Goal: Transaction & Acquisition: Book appointment/travel/reservation

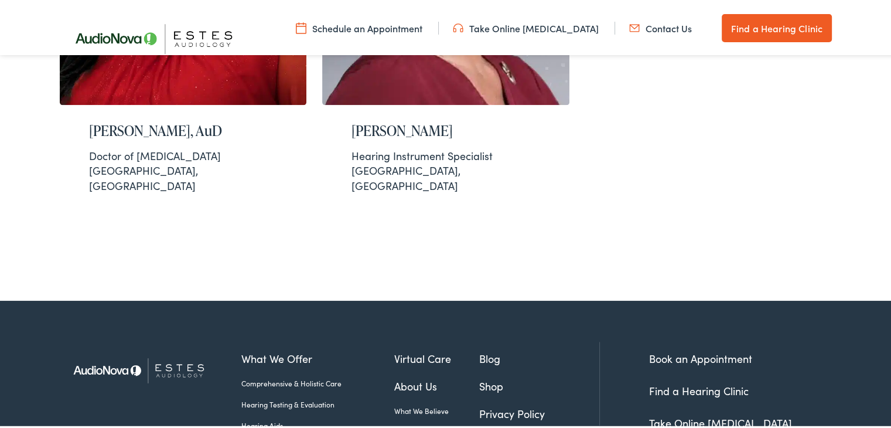
scroll to position [1527, 0]
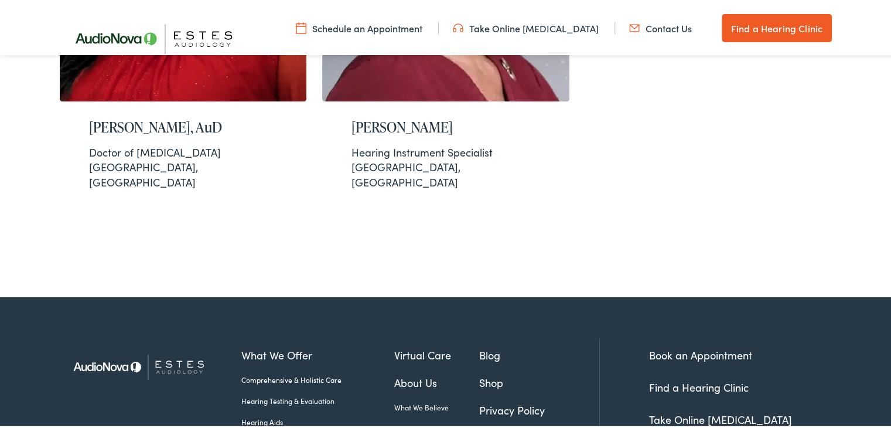
click at [665, 345] on link "Book an Appointment" at bounding box center [700, 352] width 103 height 15
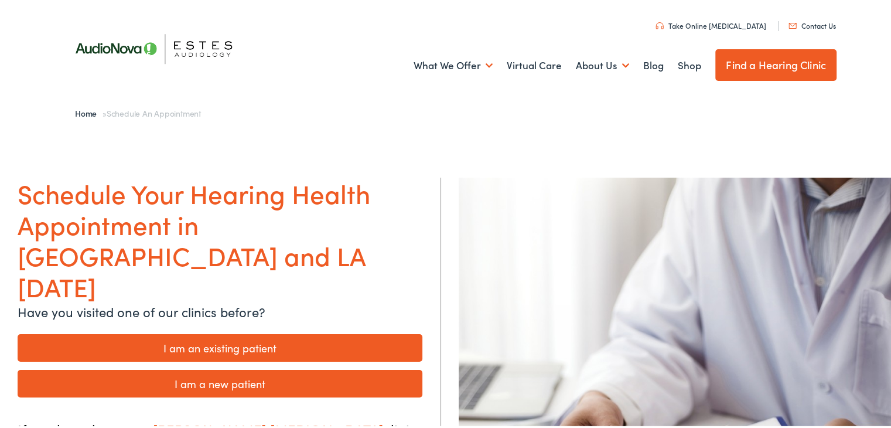
click at [249, 332] on link "I am an existing patient" at bounding box center [220, 346] width 405 height 28
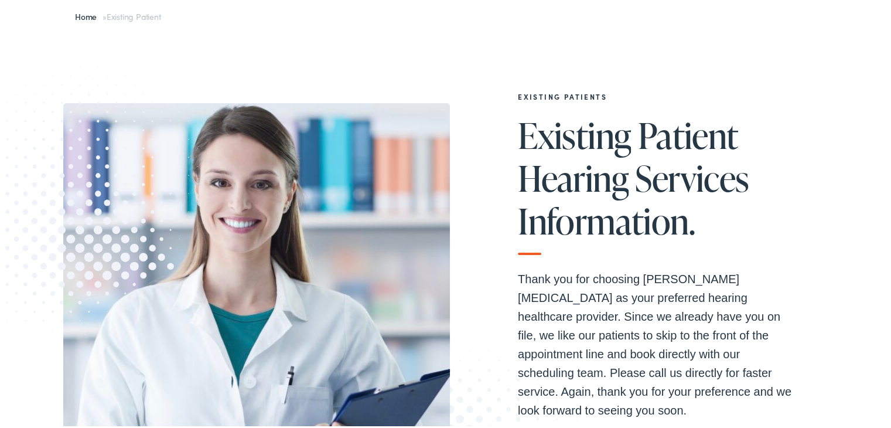
scroll to position [176, 0]
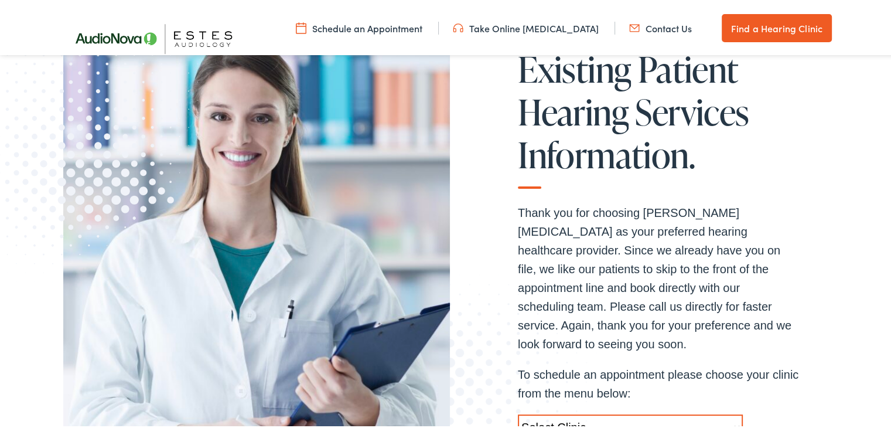
click at [735, 412] on select "Select Clinic [GEOGRAPHIC_DATA]-[GEOGRAPHIC_DATA]-[GEOGRAPHIC_DATA] [STREET_ADD…" at bounding box center [630, 425] width 225 height 26
select select "[URL][DOMAIN_NAME]"
click at [518, 412] on select "Select Clinic [GEOGRAPHIC_DATA]-[GEOGRAPHIC_DATA]-[GEOGRAPHIC_DATA] [STREET_ADD…" at bounding box center [630, 425] width 225 height 26
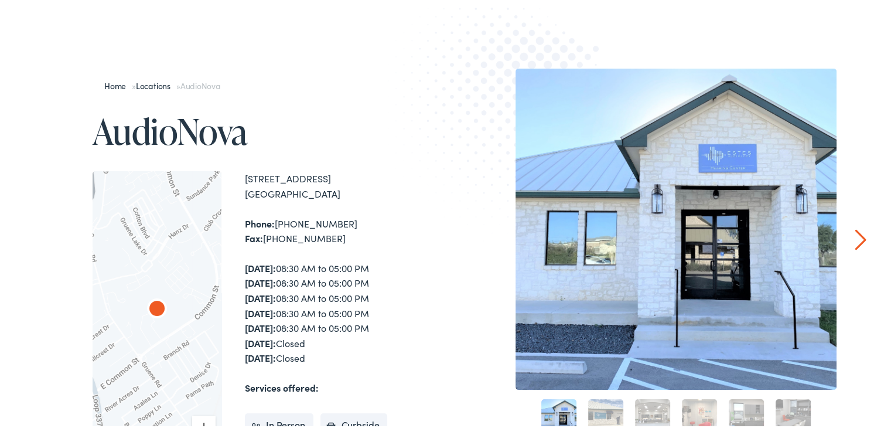
scroll to position [117, 0]
